Goal: Entertainment & Leisure: Browse casually

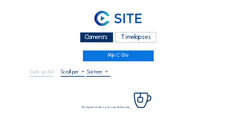
click at [91, 38] on div "Camera's" at bounding box center [97, 37] width 34 height 11
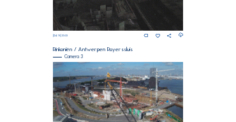
scroll to position [438, 0]
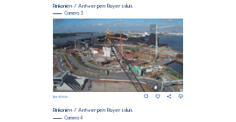
click at [101, 54] on img at bounding box center [118, 56] width 131 height 74
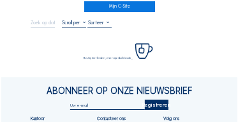
scroll to position [51, 0]
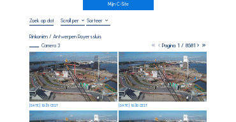
click at [86, 58] on img at bounding box center [73, 77] width 88 height 50
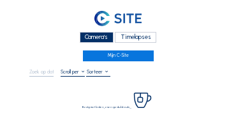
click at [99, 37] on div "Camera's" at bounding box center [97, 37] width 34 height 11
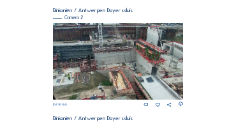
scroll to position [115, 0]
